Goal: Task Accomplishment & Management: Manage account settings

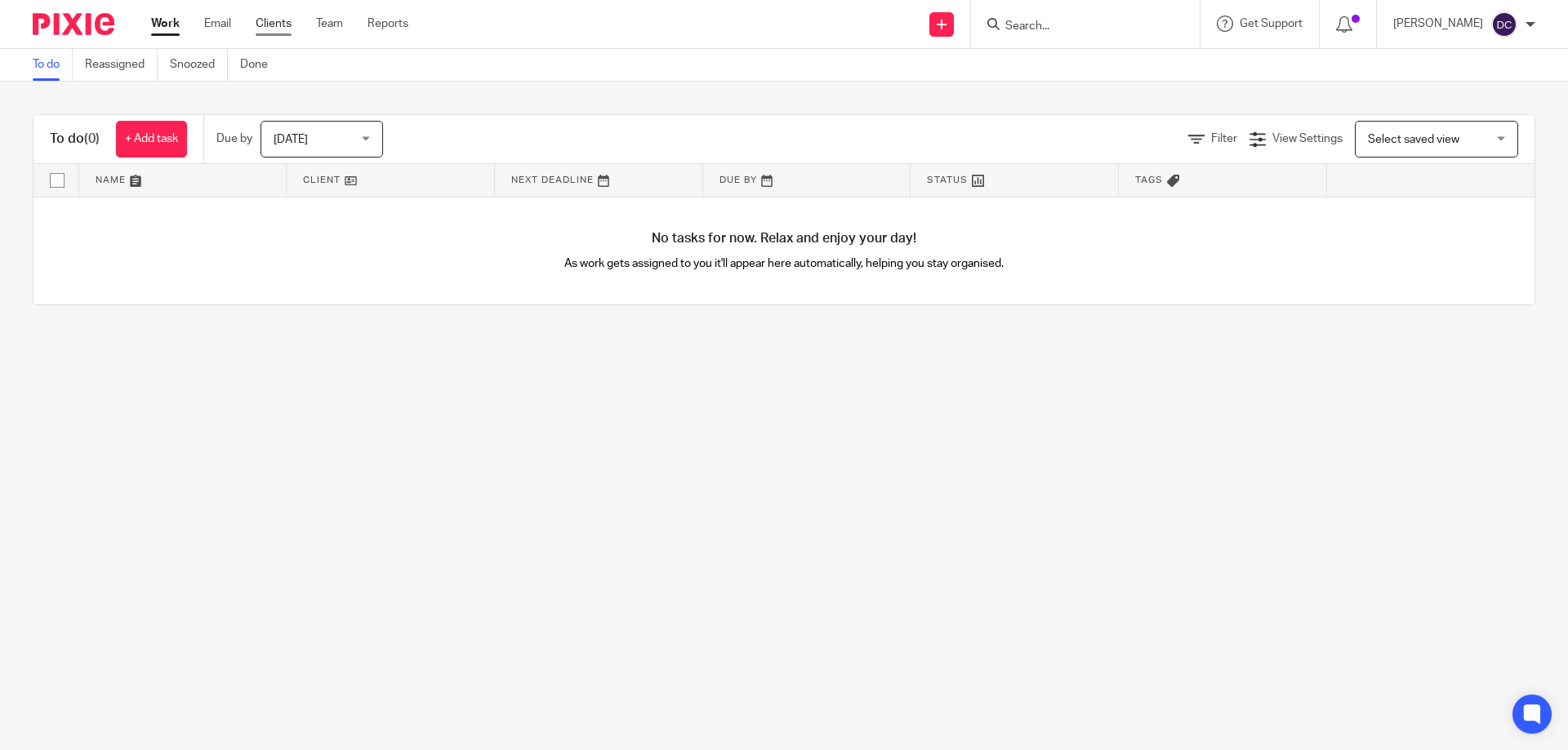
click at [279, 31] on link "Clients" at bounding box center [273, 23] width 36 height 16
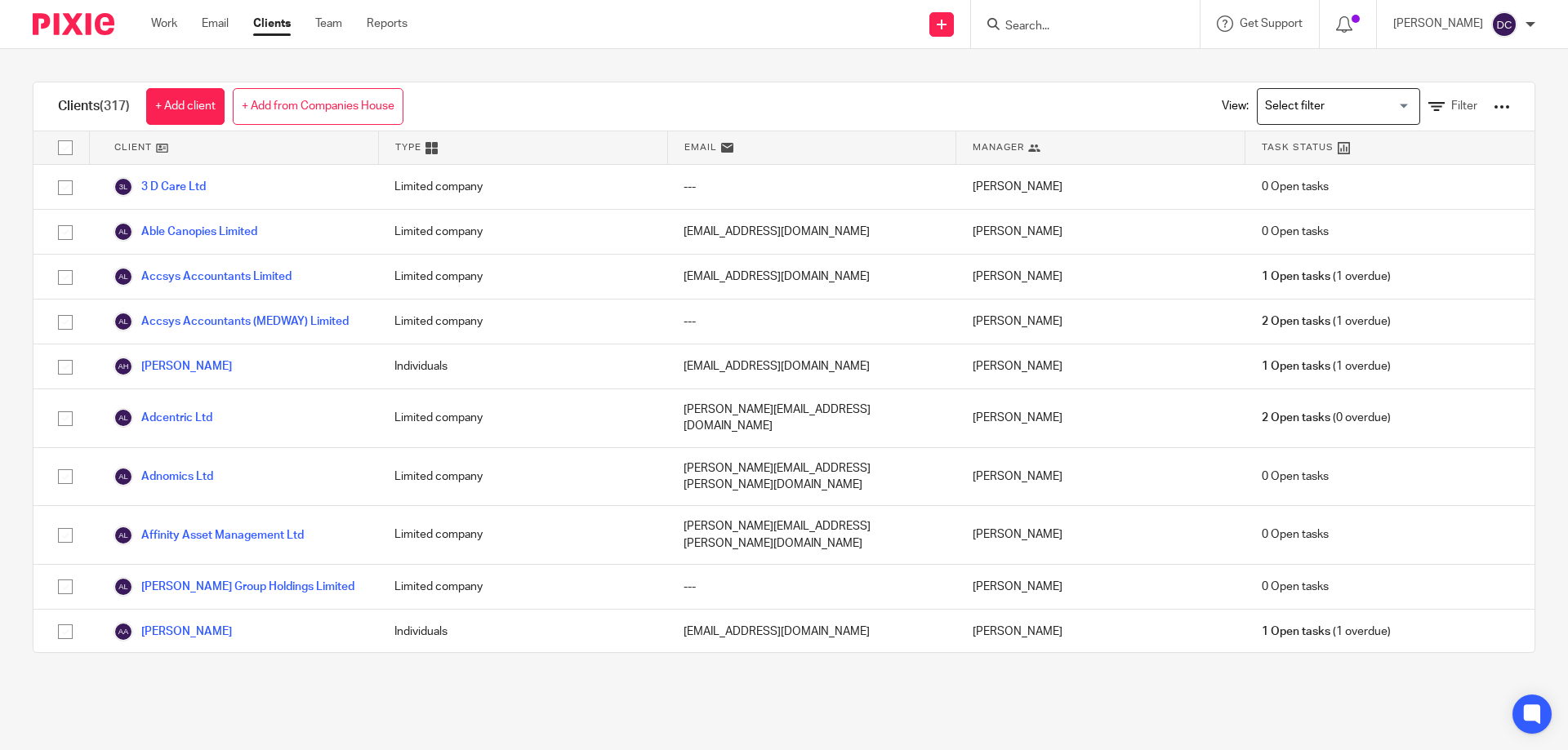
click at [1058, 25] on input "Search" at bounding box center [1077, 27] width 147 height 14
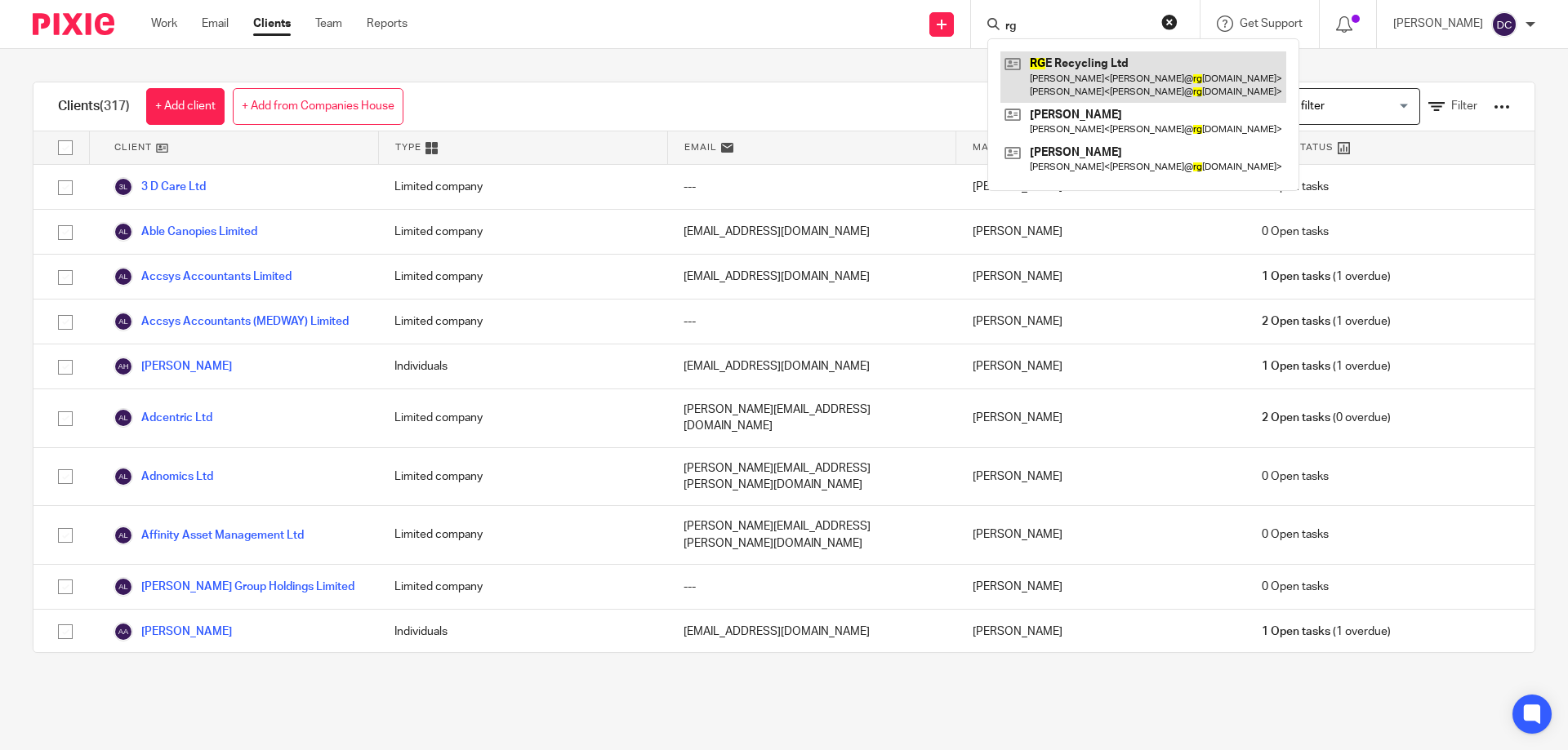
type input "rg"
click at [1080, 76] on link at bounding box center [1144, 77] width 286 height 51
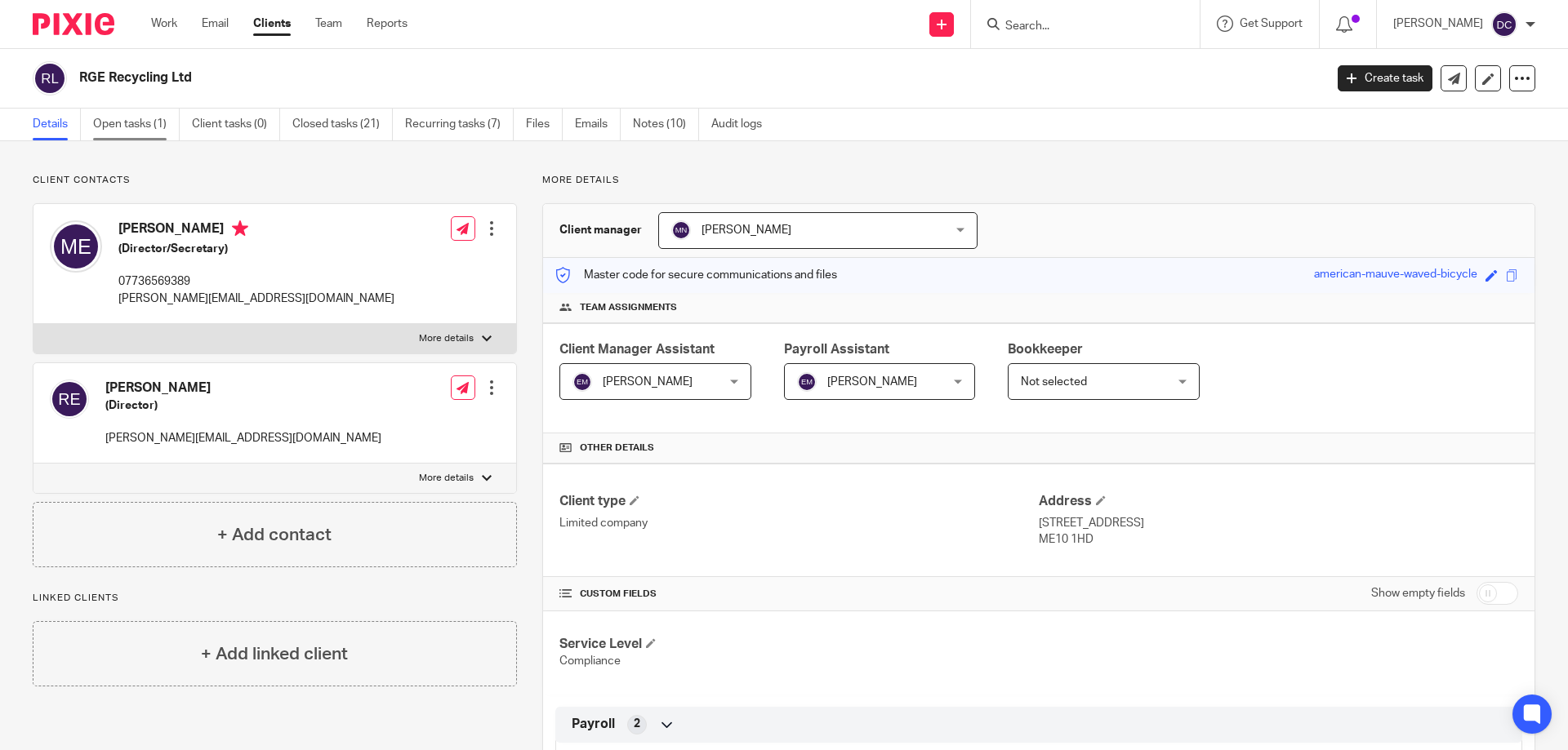
click at [151, 124] on link "Open tasks (1)" at bounding box center [136, 125] width 87 height 32
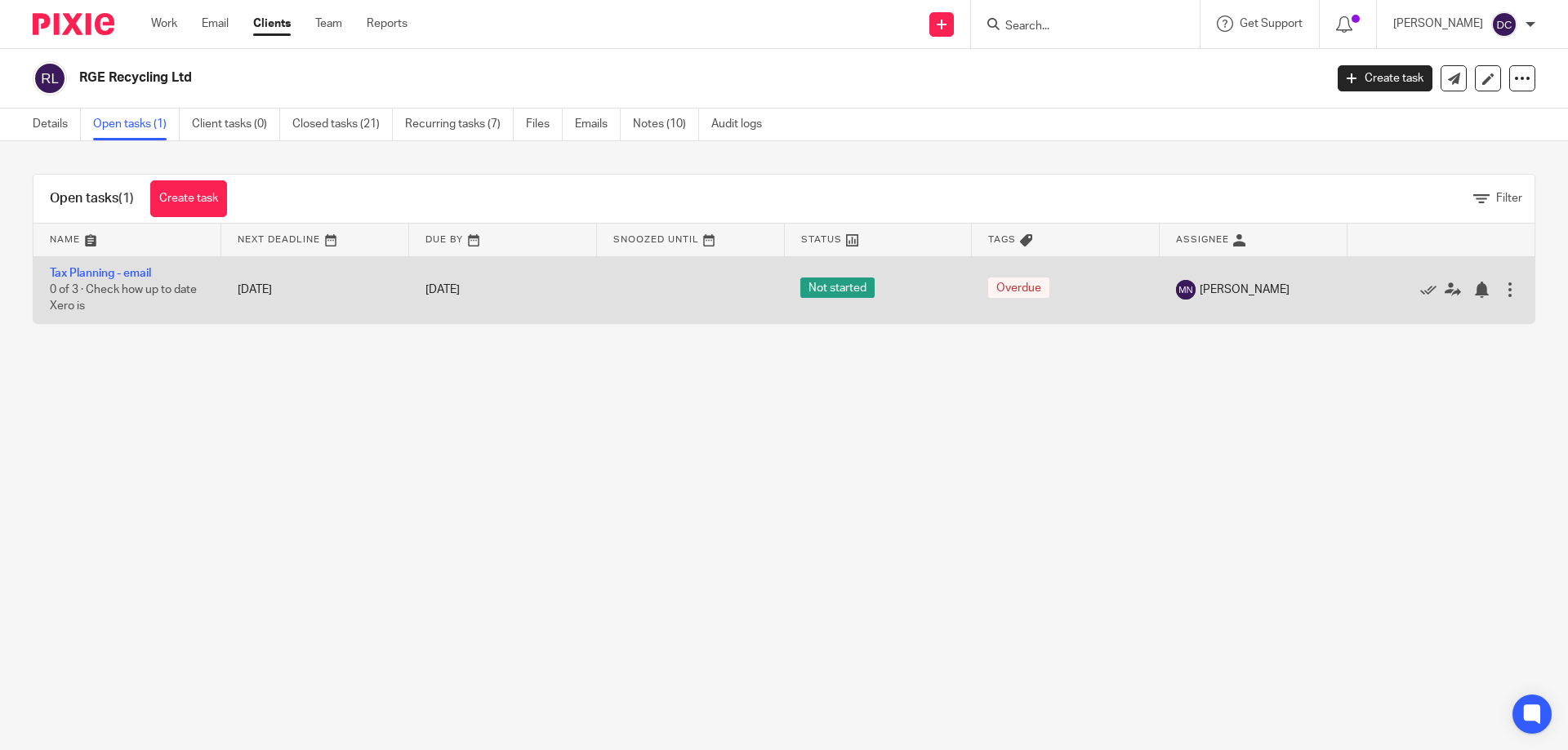
click at [122, 281] on td "Tax Planning - email 0 of 3 · Check how up to date Xero is" at bounding box center [127, 289] width 188 height 67
click at [123, 273] on link "Tax Planning - email" at bounding box center [100, 273] width 101 height 12
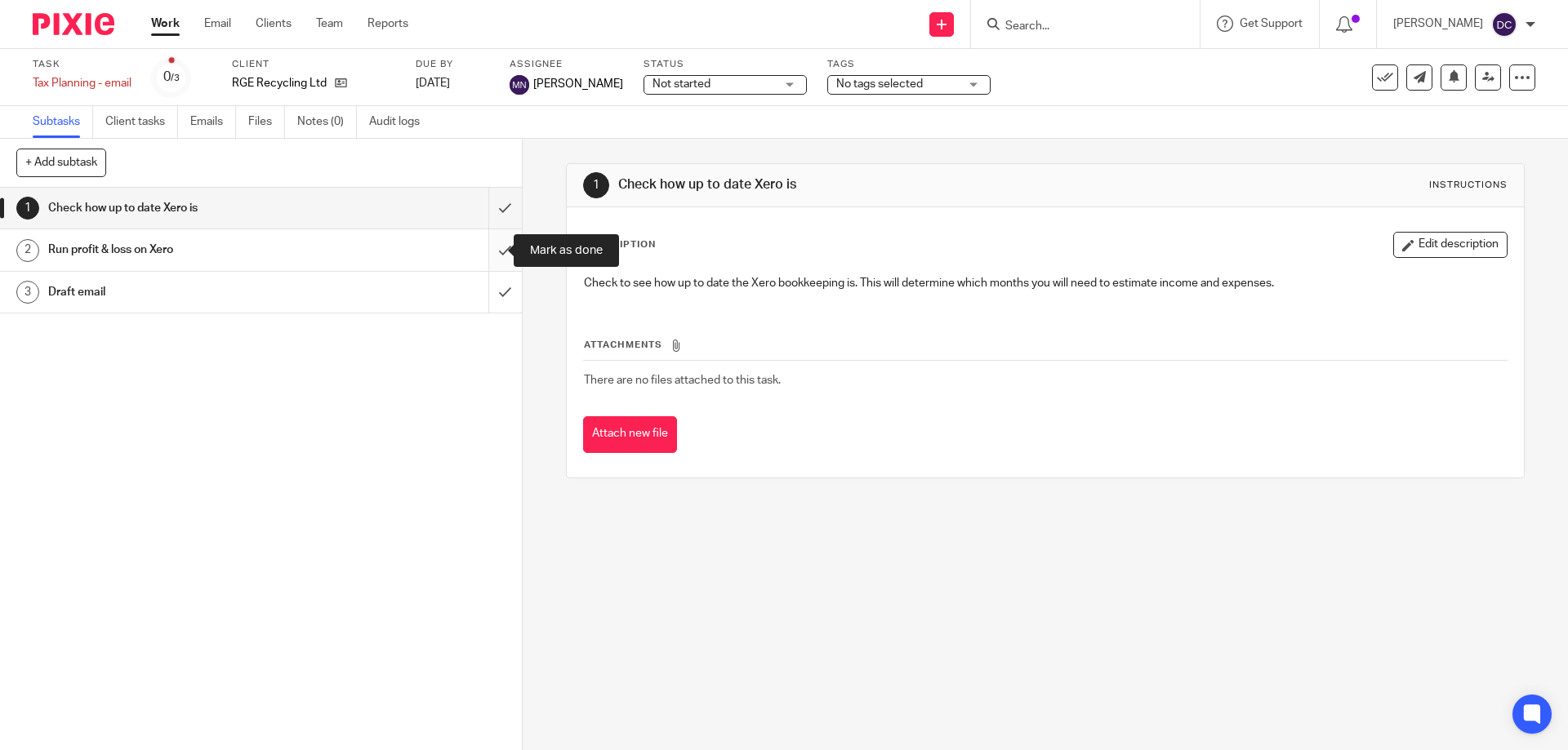
click at [491, 250] on input "submit" at bounding box center [261, 250] width 522 height 41
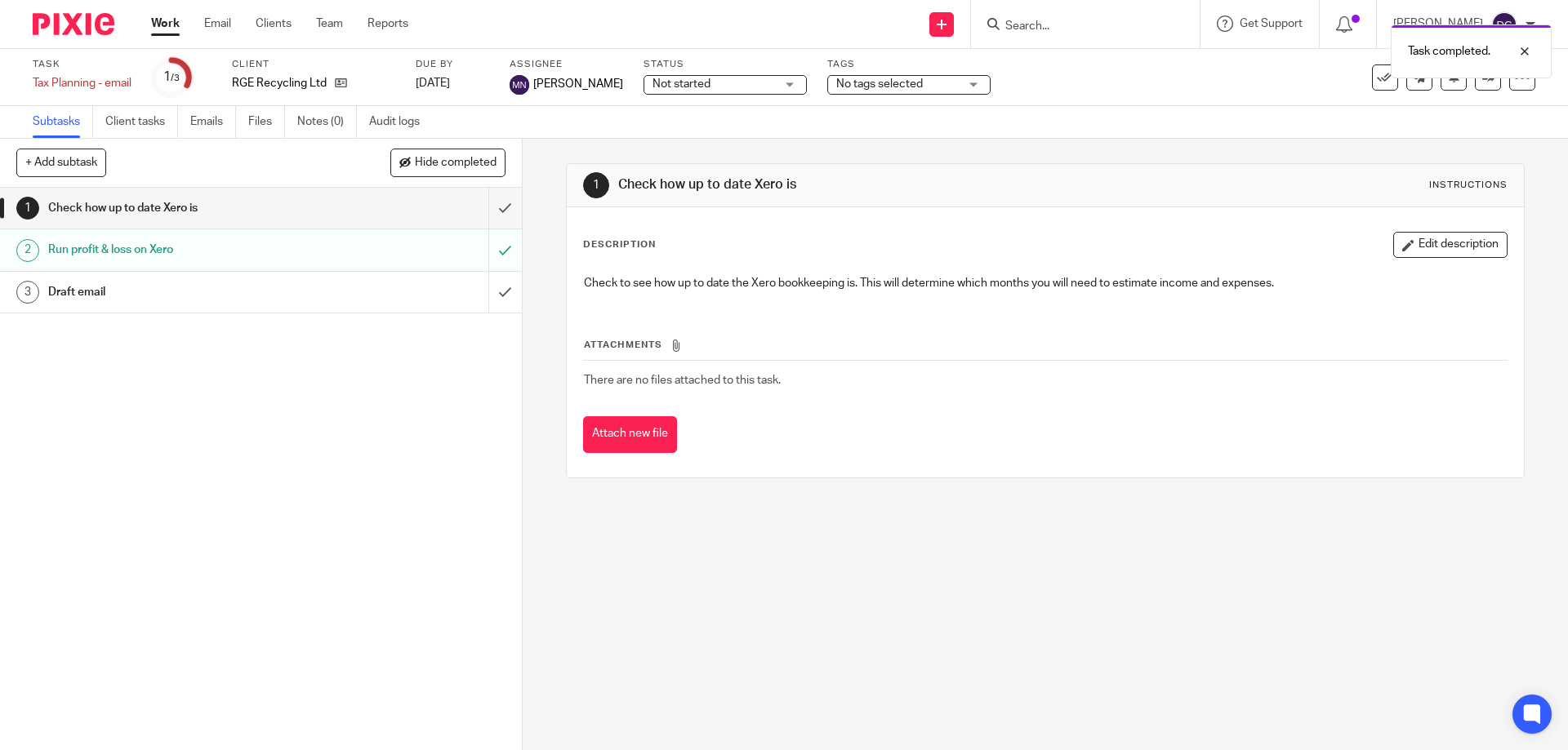
click at [486, 288] on input "submit" at bounding box center [261, 292] width 522 height 41
click at [1475, 84] on link at bounding box center [1488, 77] width 26 height 26
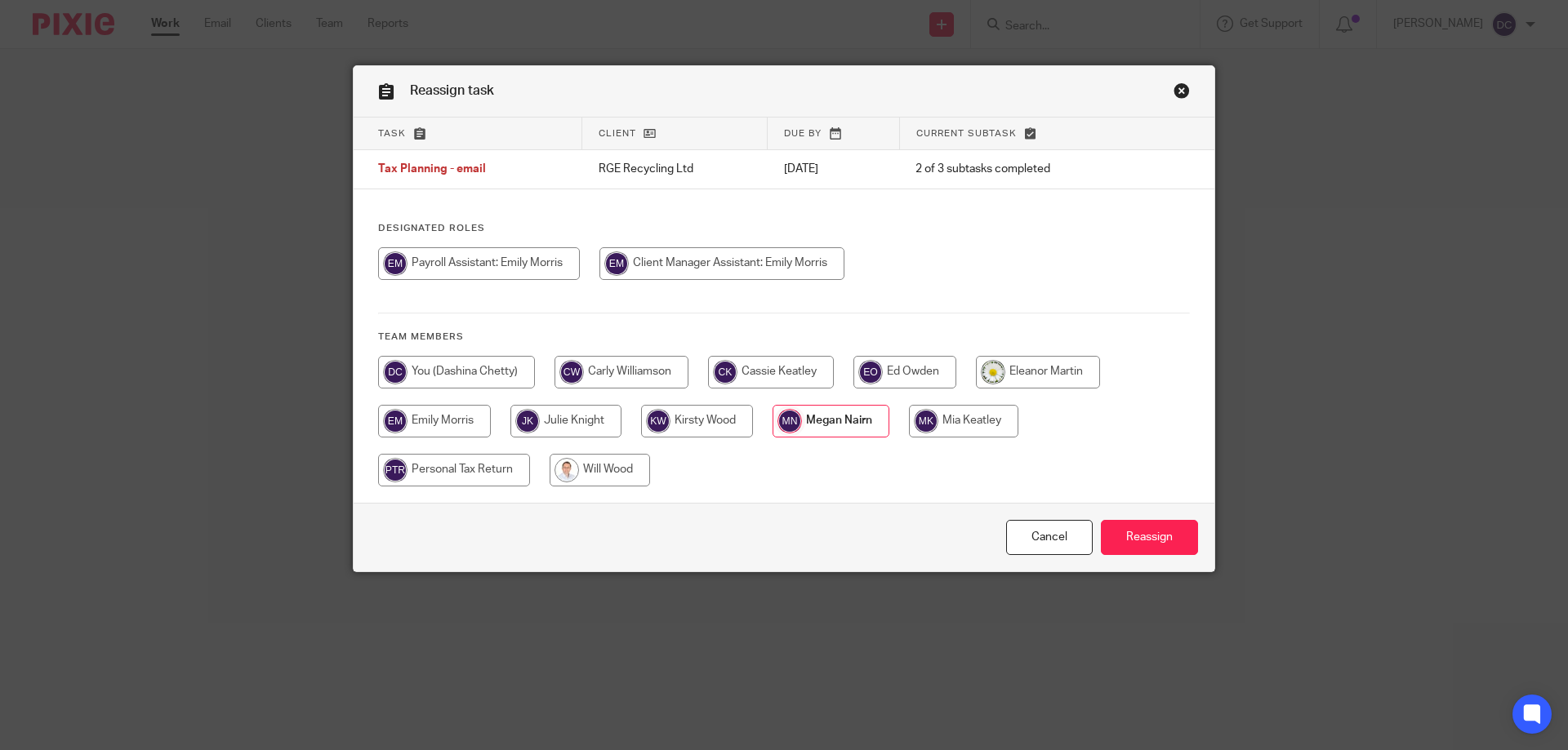
click at [805, 421] on input "radio" at bounding box center [831, 421] width 117 height 33
click at [1121, 539] on input "Reassign" at bounding box center [1149, 537] width 97 height 35
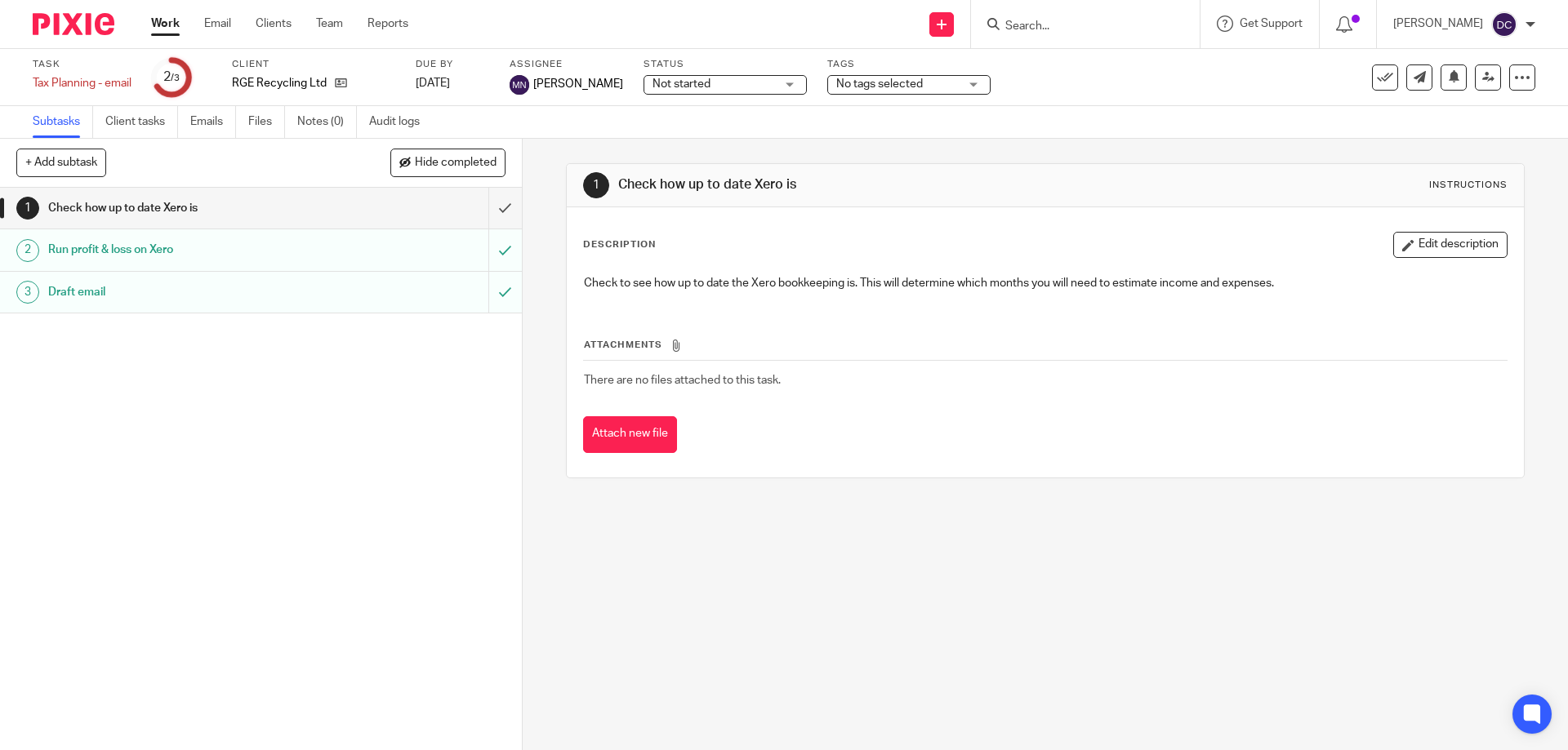
click at [829, 573] on div "1 Check how up to date Xero is Instructions Description Edit description Check …" at bounding box center [1045, 444] width 1045 height 612
